Goal: Task Accomplishment & Management: Use online tool/utility

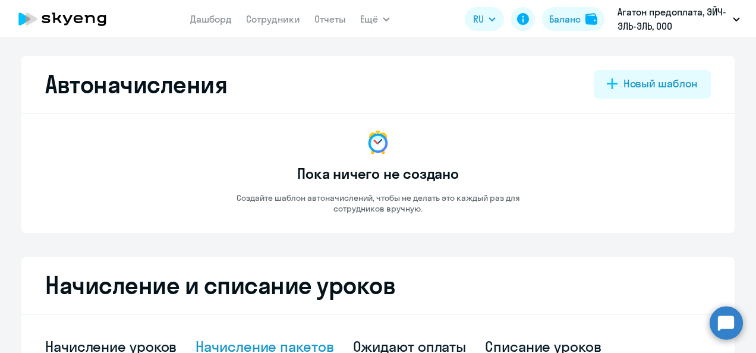
select select "10"
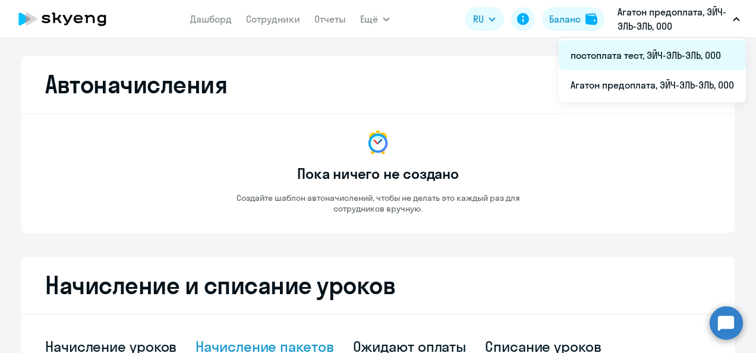
click at [636, 62] on li "постоплата тест, ЭЙЧ-ЭЛЬ-ЭЛЬ, ООО" at bounding box center [652, 55] width 187 height 30
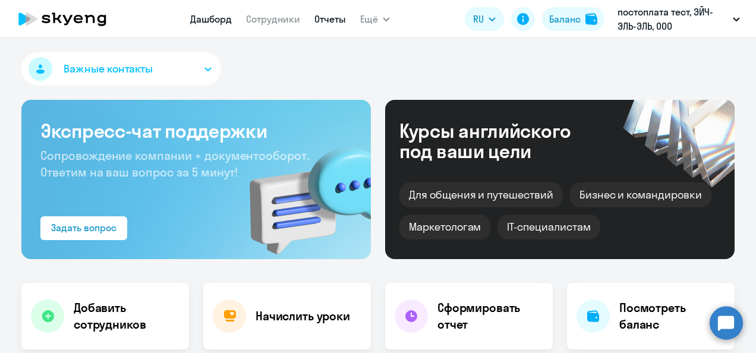
click at [338, 17] on link "Отчеты" at bounding box center [330, 19] width 32 height 12
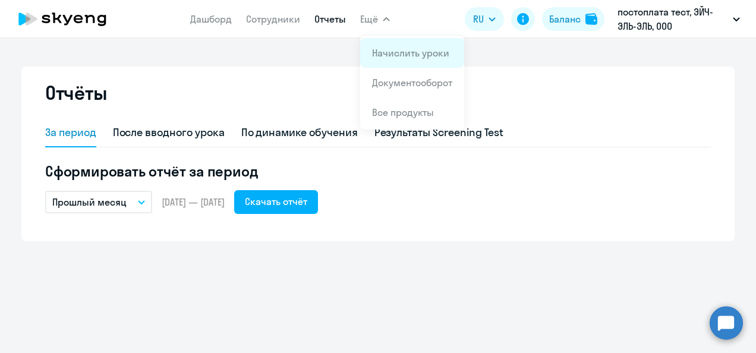
click at [382, 50] on link "Начислить уроки" at bounding box center [410, 53] width 77 height 12
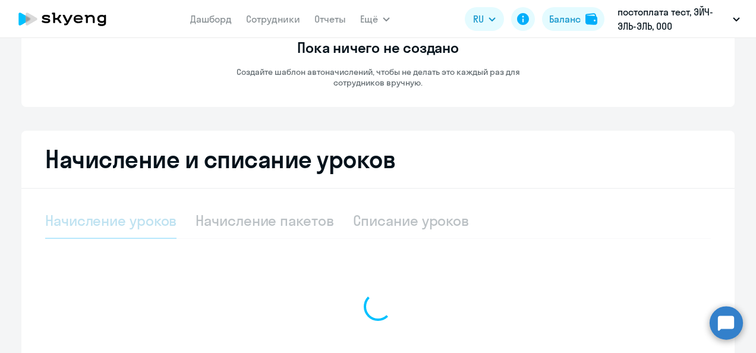
scroll to position [178, 0]
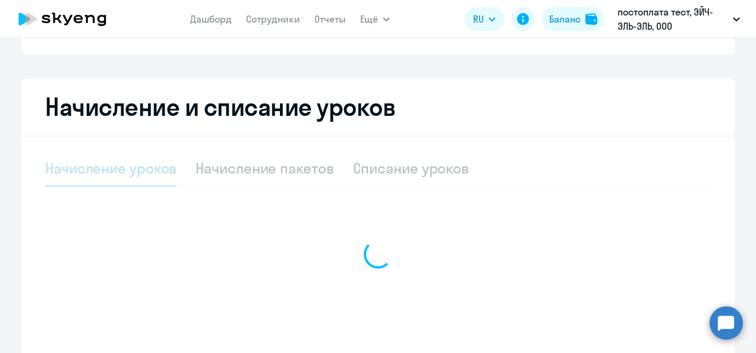
select select "10"
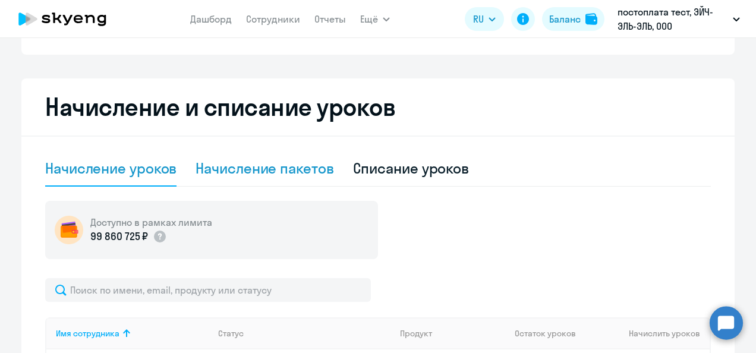
click at [234, 161] on div "Начисление пакетов" at bounding box center [265, 168] width 138 height 19
select select "10"
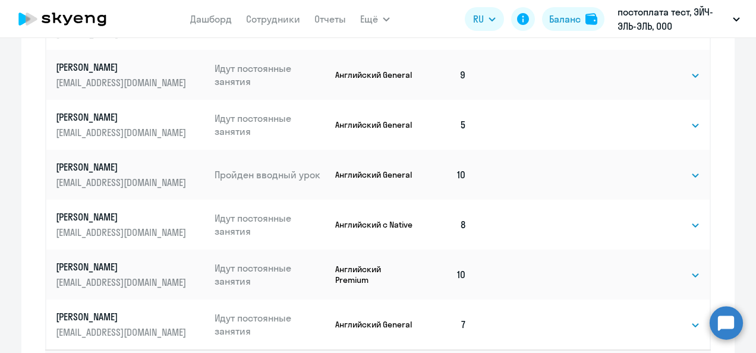
scroll to position [535, 0]
